Goal: Find specific page/section: Locate item on page

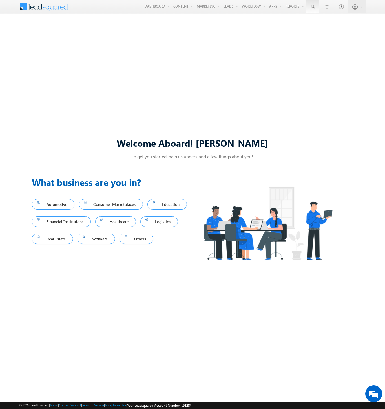
click at [312, 7] on span at bounding box center [313, 7] width 6 height 6
type input "8968138941"
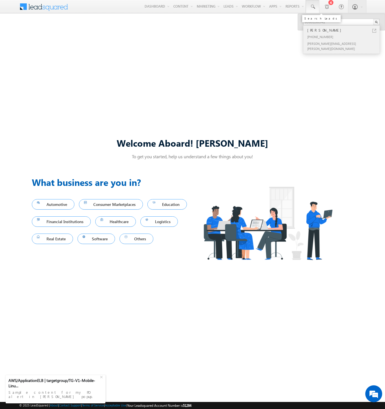
click at [344, 30] on div "[PERSON_NAME]" at bounding box center [344, 30] width 76 height 6
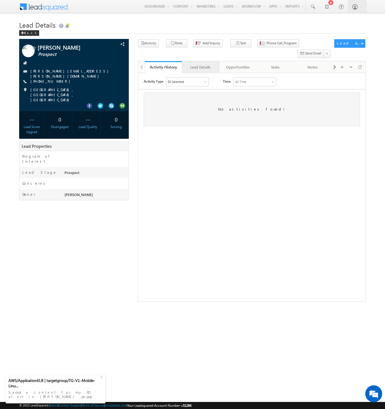
click at [200, 64] on div "Lead Details" at bounding box center [201, 67] width 28 height 7
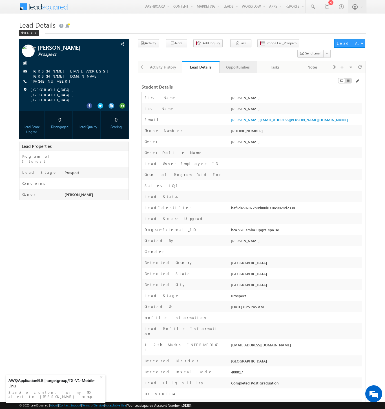
click at [238, 64] on div "Opportunities" at bounding box center [238, 67] width 28 height 7
